Goal: Task Accomplishment & Management: Manage account settings

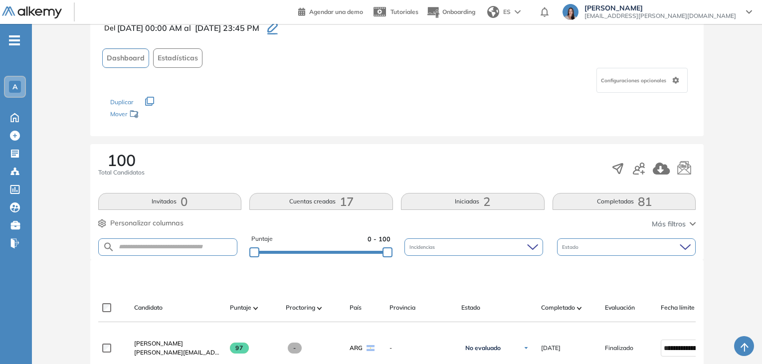
scroll to position [64, 0]
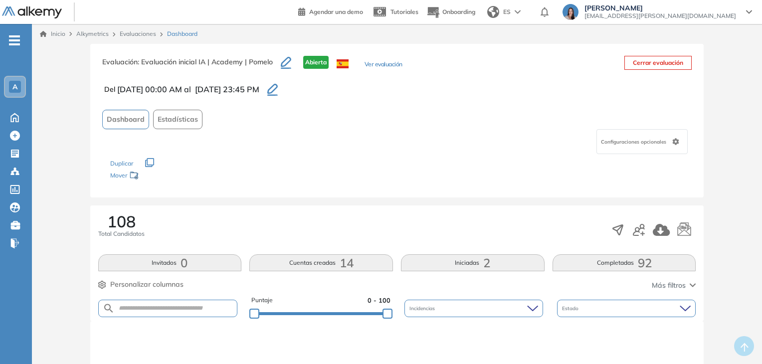
click at [578, 260] on button "Completadas 92" at bounding box center [625, 262] width 144 height 17
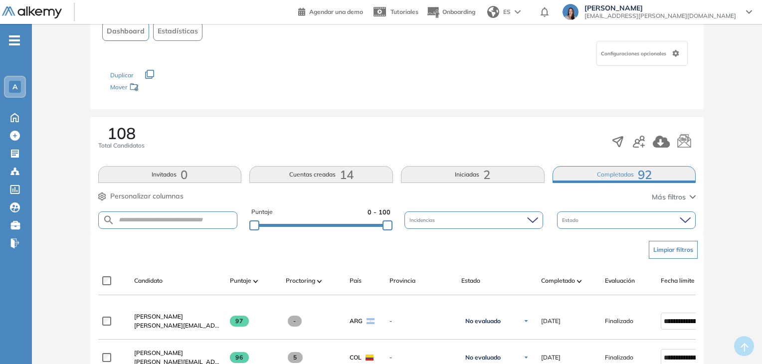
scroll to position [38, 0]
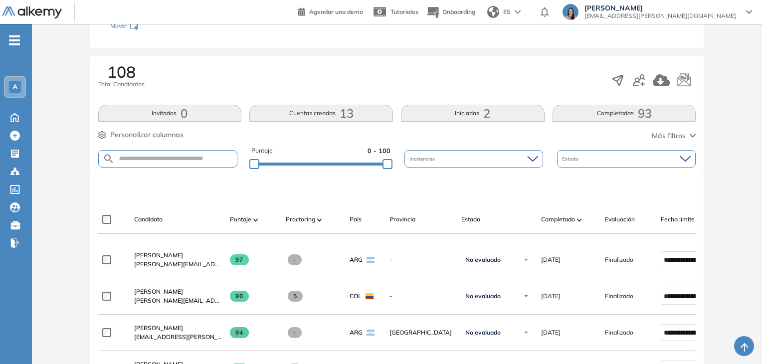
scroll to position [100, 0]
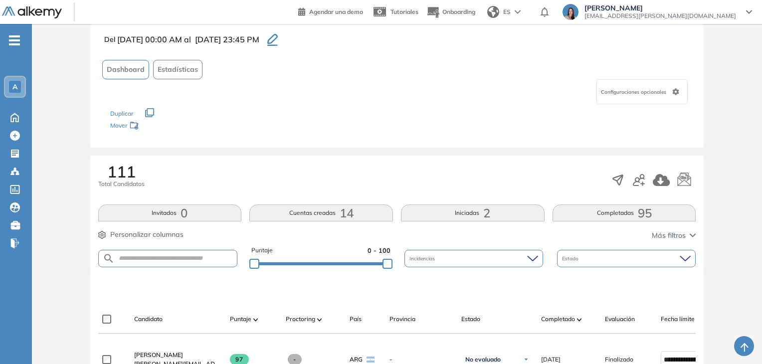
scroll to position [150, 0]
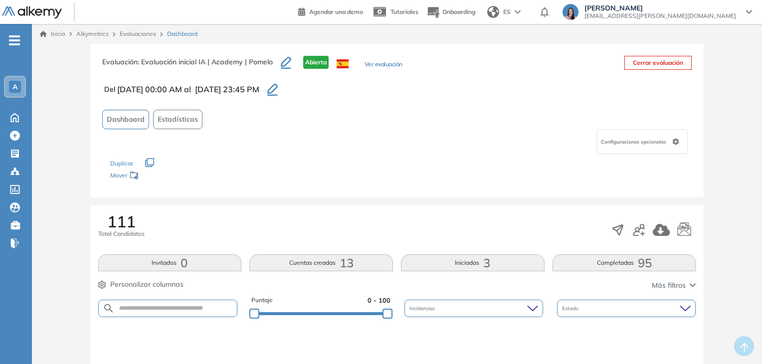
scroll to position [150, 0]
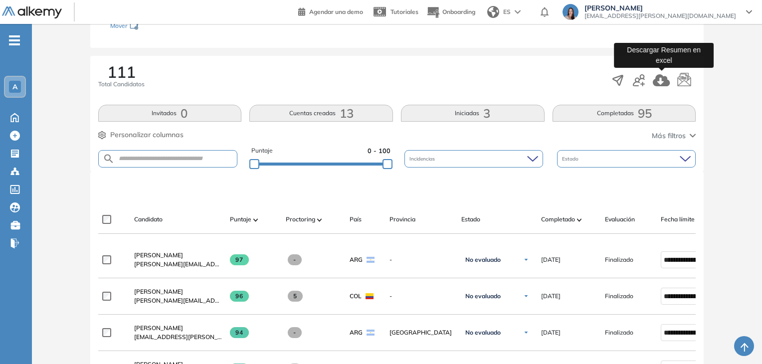
click at [659, 77] on icon "button" at bounding box center [661, 80] width 17 height 12
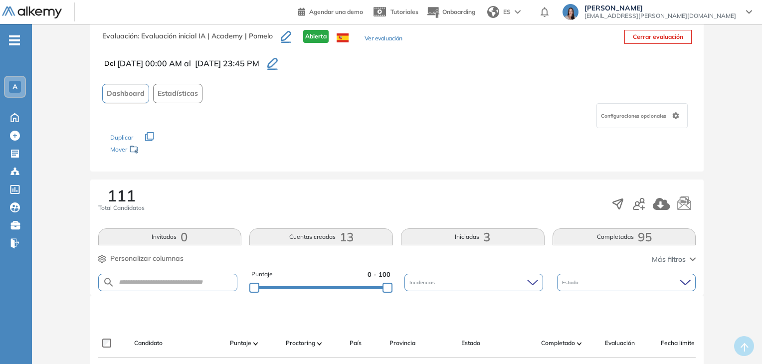
scroll to position [30, 0]
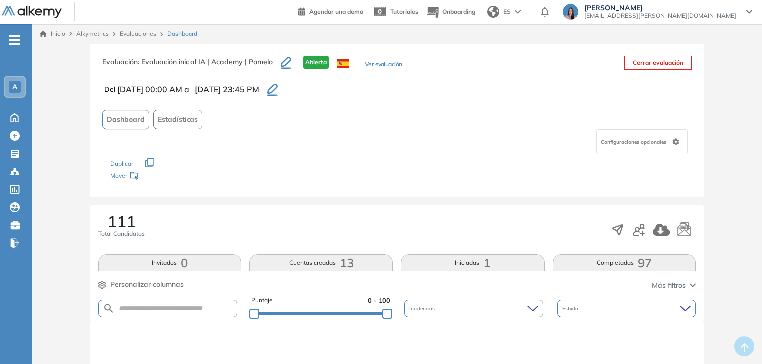
scroll to position [100, 0]
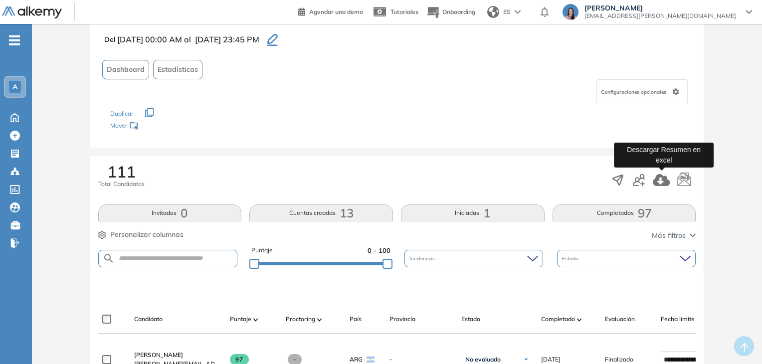
click at [665, 182] on icon "button" at bounding box center [661, 180] width 17 height 12
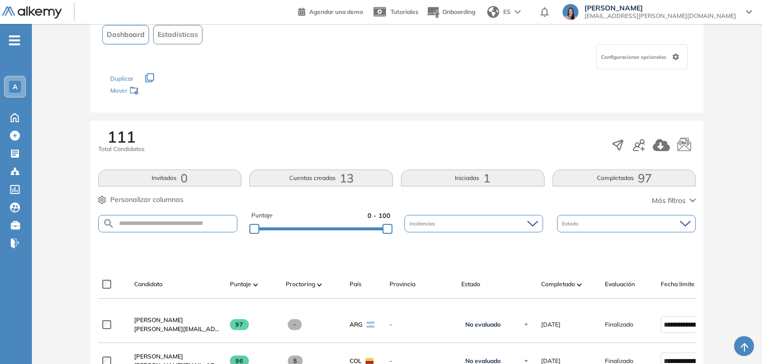
scroll to position [84, 0]
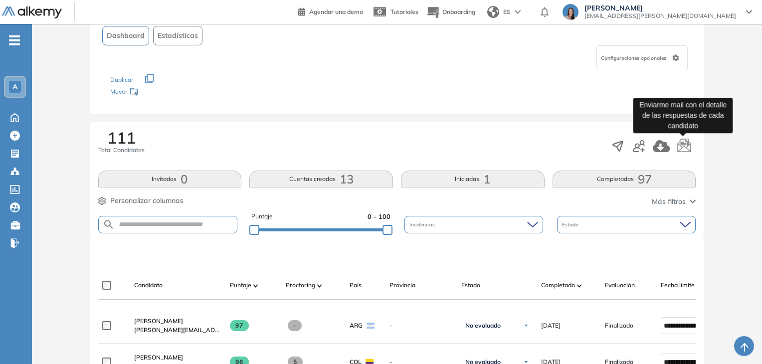
click at [690, 145] on icon "button" at bounding box center [684, 146] width 15 height 15
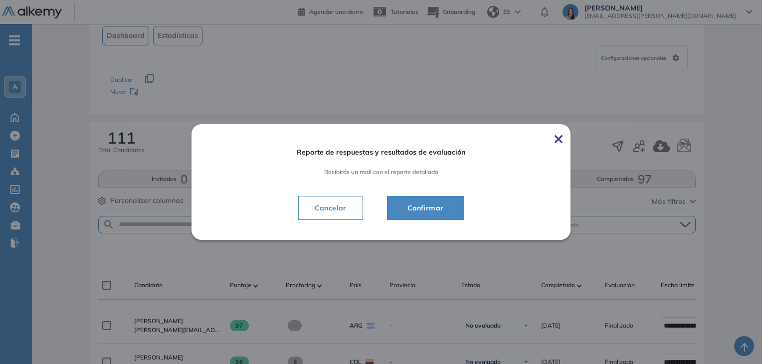
click at [429, 211] on span "Confirmar" at bounding box center [426, 208] width 52 height 12
